Goal: Transaction & Acquisition: Purchase product/service

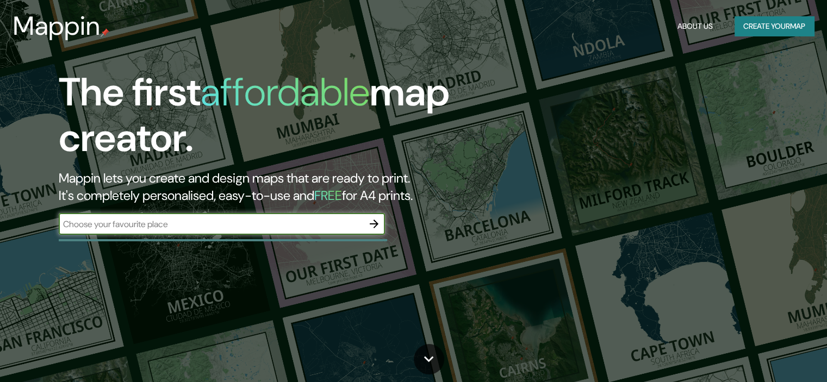
click at [307, 232] on div "​" at bounding box center [222, 224] width 326 height 22
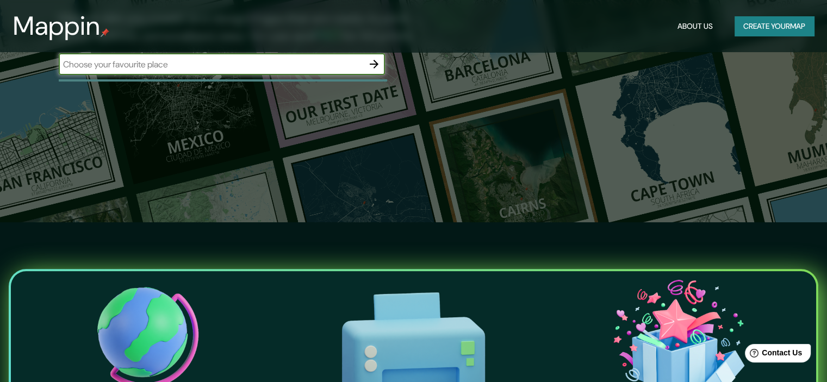
scroll to position [163, 0]
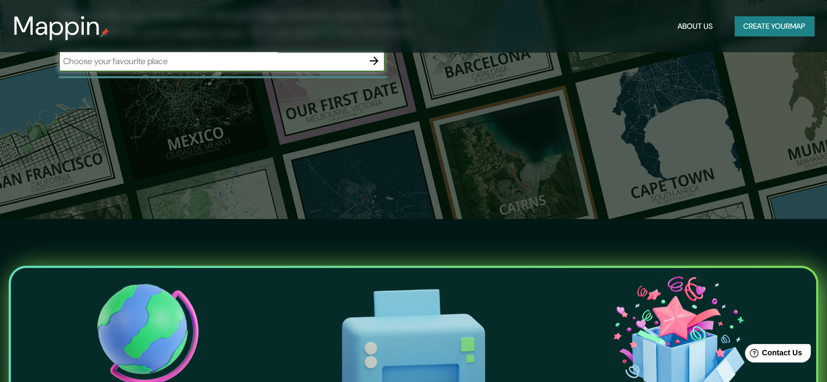
click at [254, 71] on div "​" at bounding box center [222, 61] width 326 height 22
click at [254, 62] on input "text" at bounding box center [211, 61] width 305 height 13
type input "[GEOGRAPHIC_DATA][PERSON_NAME]"
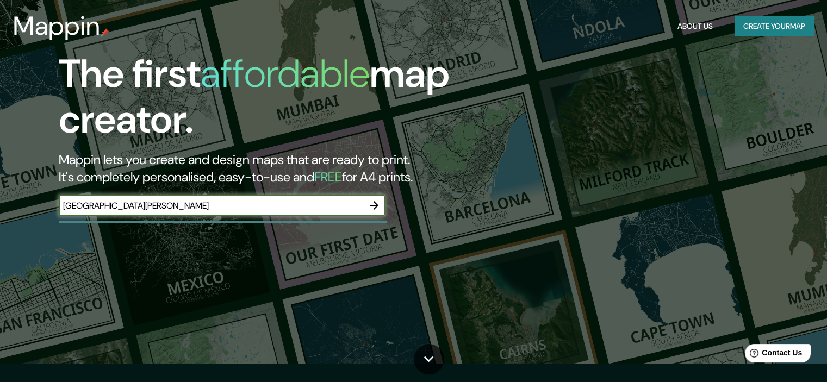
scroll to position [0, 0]
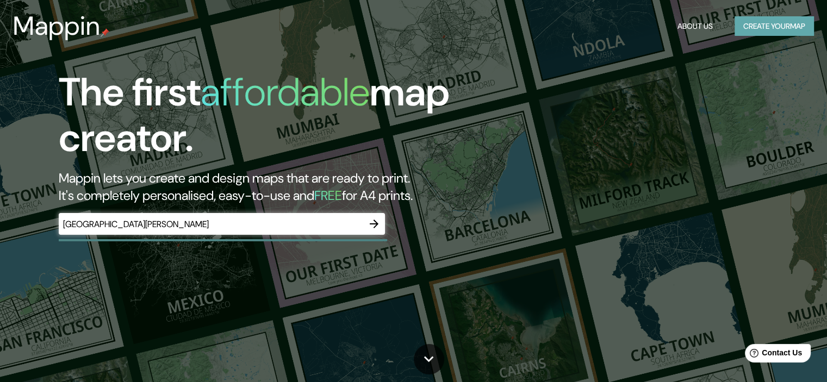
click at [753, 32] on button "Create your map" at bounding box center [774, 26] width 79 height 20
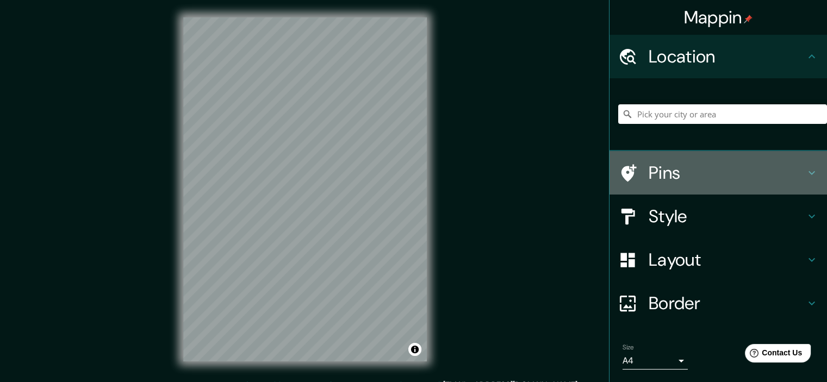
click at [695, 173] on h4 "Pins" at bounding box center [727, 173] width 157 height 22
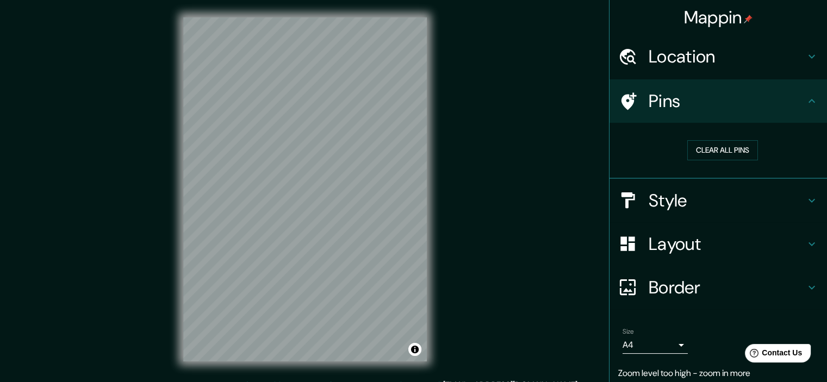
click at [705, 197] on h4 "Style" at bounding box center [727, 201] width 157 height 22
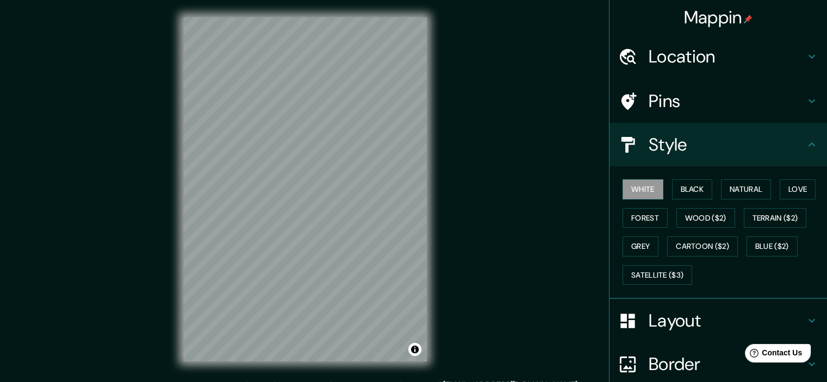
click at [690, 325] on h4 "Layout" at bounding box center [727, 321] width 157 height 22
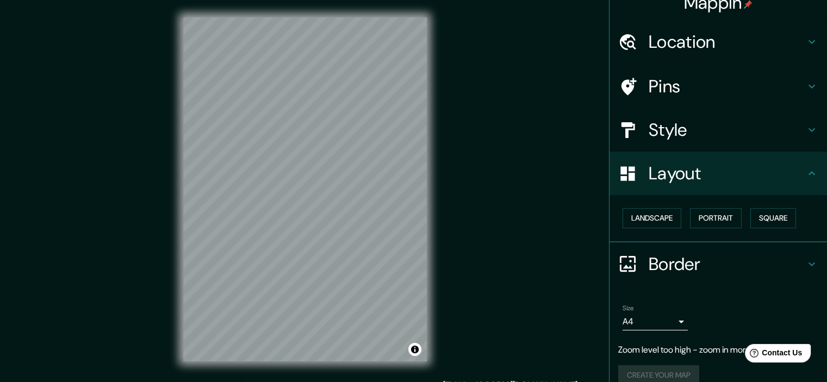
scroll to position [29, 0]
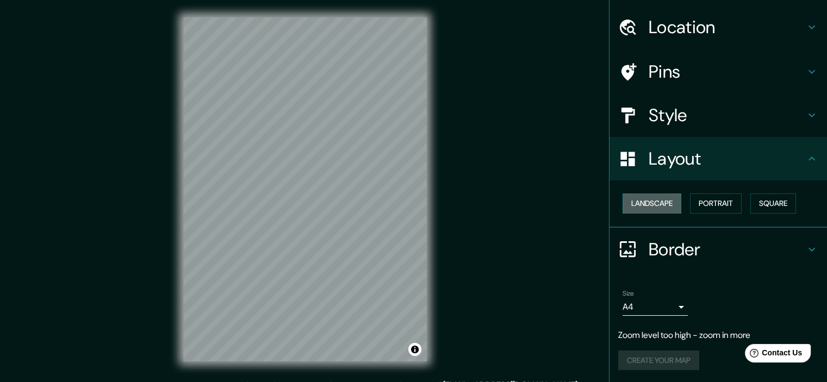
click at [655, 196] on button "Landscape" at bounding box center [652, 204] width 59 height 20
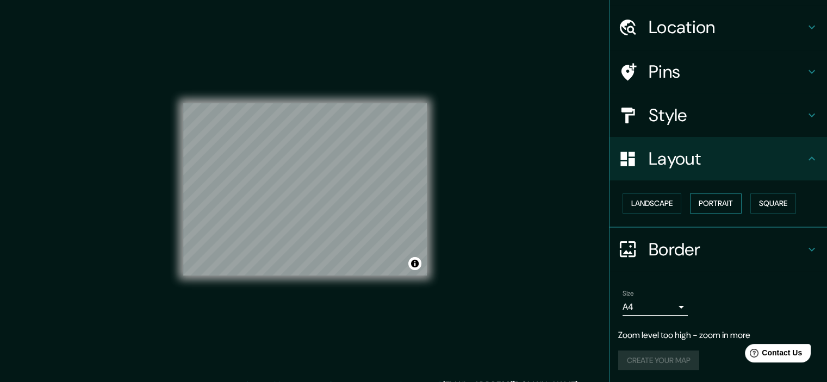
click at [707, 207] on button "Portrait" at bounding box center [716, 204] width 52 height 20
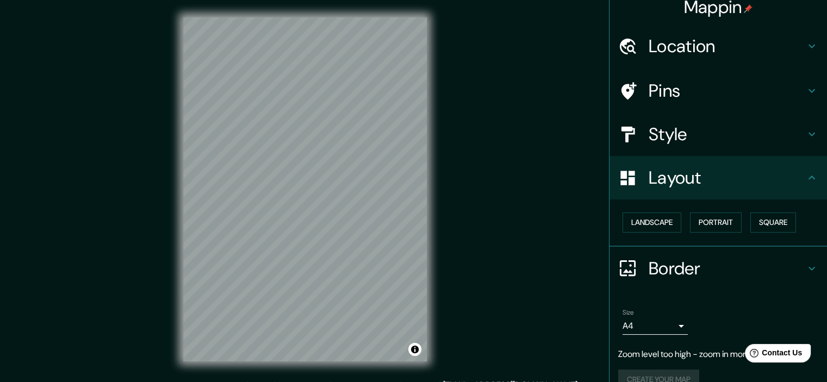
scroll to position [0, 0]
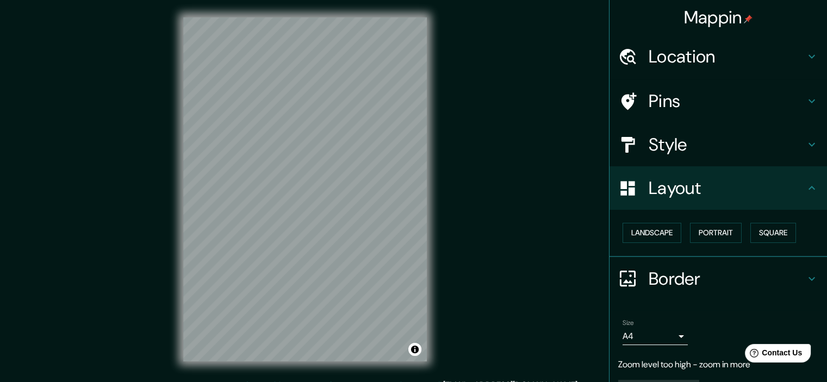
click at [705, 133] on div "Style" at bounding box center [719, 145] width 218 height 44
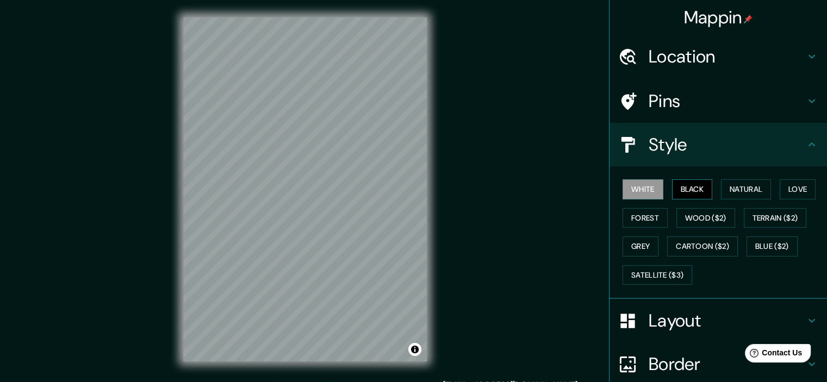
click at [682, 190] on button "Black" at bounding box center [692, 189] width 41 height 20
click at [772, 192] on div "White Black Natural Love Forest Wood ($2) Terrain ($2) Grey Cartoon ($2) Blue (…" at bounding box center [722, 232] width 209 height 114
click at [742, 192] on button "Natural" at bounding box center [746, 189] width 50 height 20
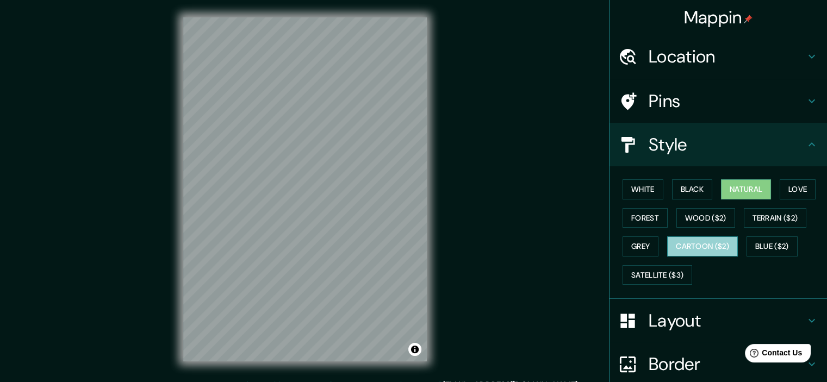
click at [697, 241] on button "Cartoon ($2)" at bounding box center [702, 247] width 71 height 20
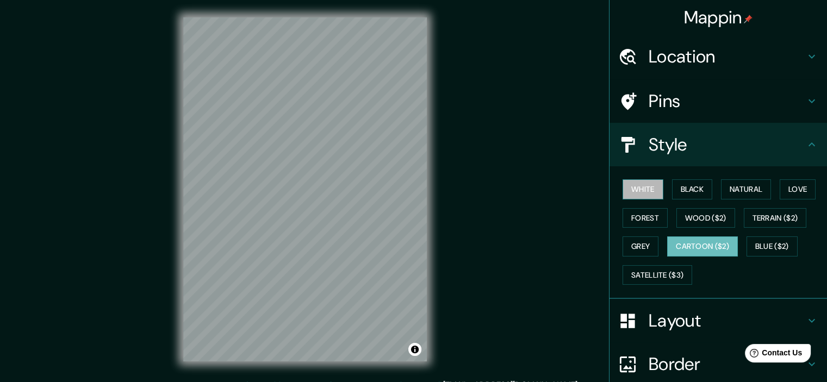
click at [650, 182] on button "White" at bounding box center [643, 189] width 41 height 20
click at [674, 189] on button "Black" at bounding box center [692, 189] width 41 height 20
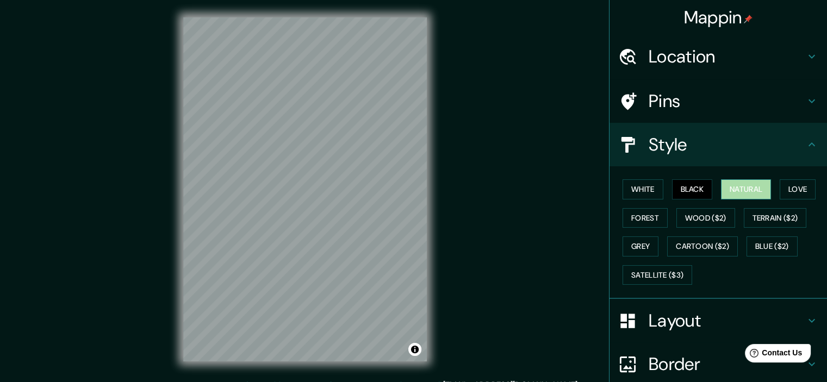
click at [733, 187] on button "Natural" at bounding box center [746, 189] width 50 height 20
click at [797, 185] on button "Love" at bounding box center [798, 189] width 36 height 20
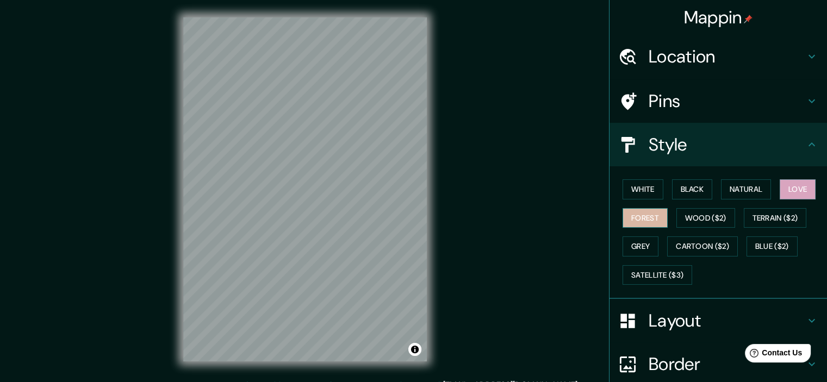
click at [631, 219] on button "Forest" at bounding box center [645, 218] width 45 height 20
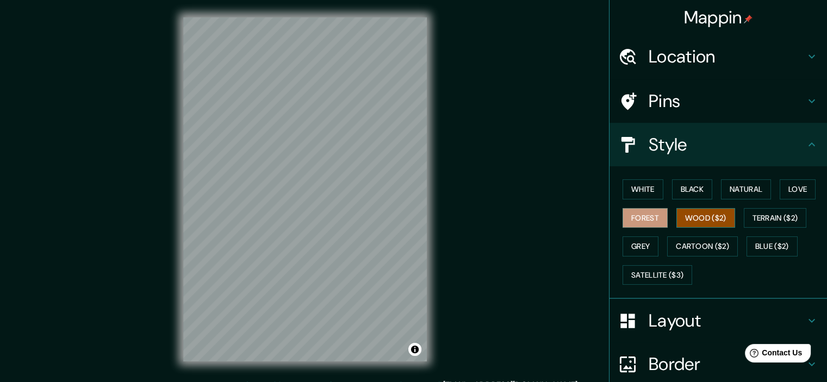
click at [686, 219] on button "Wood ($2)" at bounding box center [705, 218] width 59 height 20
click at [768, 222] on button "Terrain ($2)" at bounding box center [775, 218] width 63 height 20
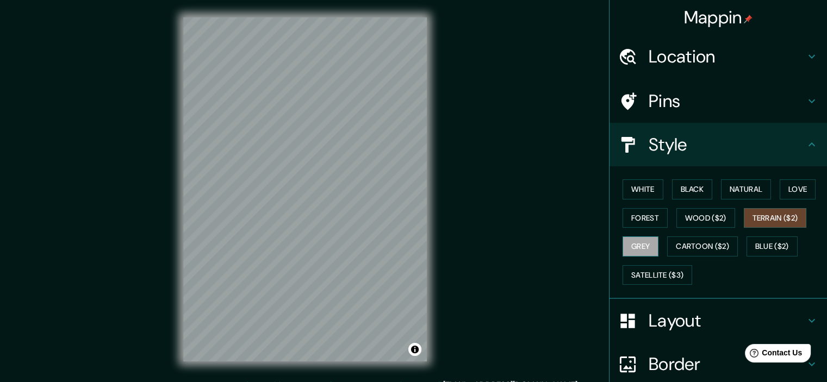
click at [632, 247] on button "Grey" at bounding box center [641, 247] width 36 height 20
click at [707, 244] on button "Cartoon ($2)" at bounding box center [702, 247] width 71 height 20
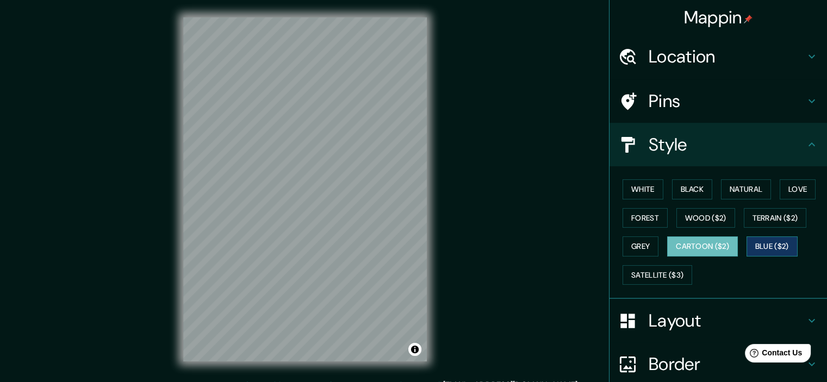
click at [778, 252] on button "Blue ($2)" at bounding box center [772, 247] width 51 height 20
click at [653, 274] on button "Satellite ($3)" at bounding box center [658, 275] width 70 height 20
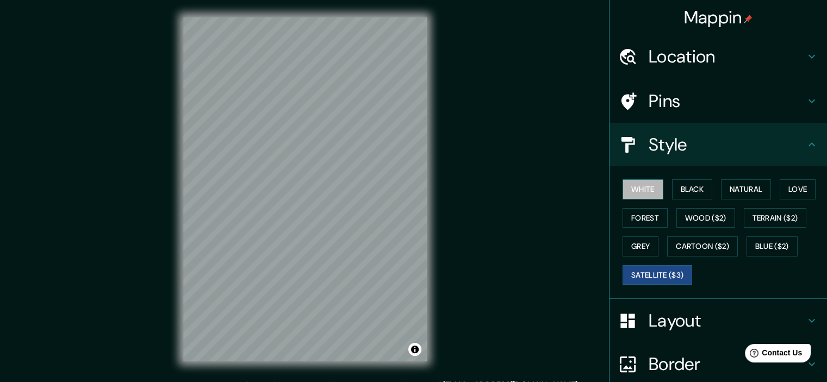
click at [643, 189] on button "White" at bounding box center [643, 189] width 41 height 20
